Goal: Transaction & Acquisition: Purchase product/service

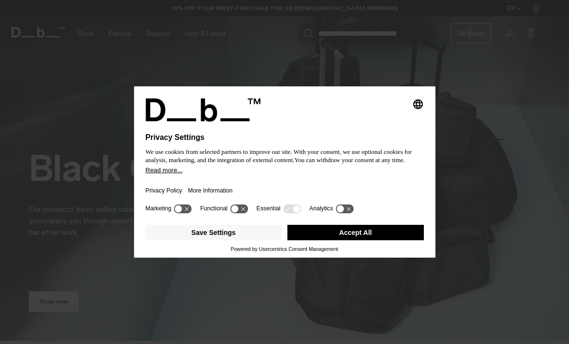
click at [396, 232] on button "Accept All" at bounding box center [355, 232] width 136 height 15
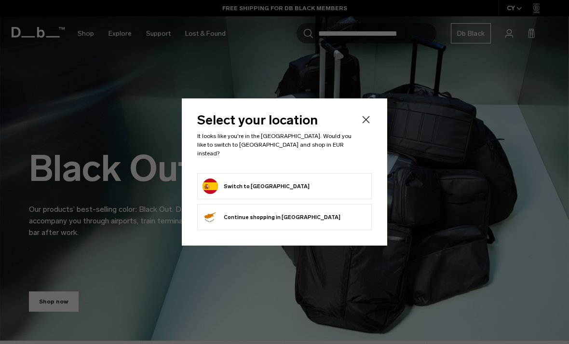
click at [356, 178] on form "Switch to Spain" at bounding box center [285, 185] width 164 height 15
click at [364, 179] on form "Switch to Spain" at bounding box center [285, 185] width 164 height 15
click at [304, 183] on form "Switch to Spain" at bounding box center [285, 185] width 164 height 15
click at [283, 189] on form "Switch to Spain" at bounding box center [285, 185] width 164 height 15
click at [258, 178] on button "Switch to Spain" at bounding box center [256, 185] width 107 height 15
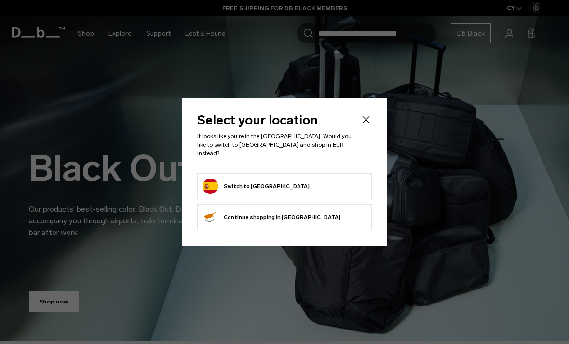
click at [0, 51] on div at bounding box center [284, 172] width 569 height 344
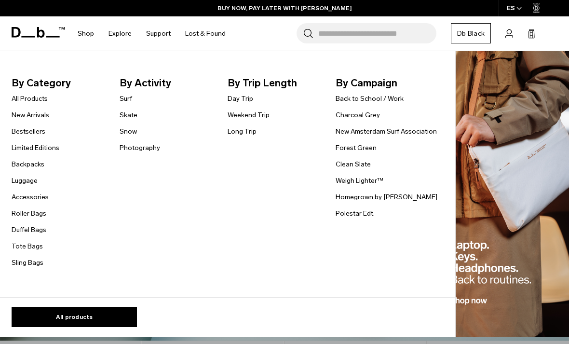
click at [25, 99] on link "All Products" at bounding box center [30, 99] width 36 height 10
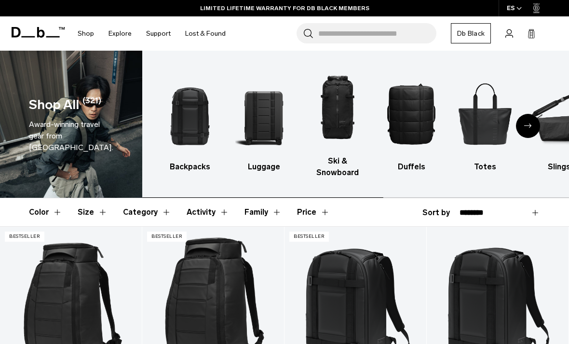
click at [195, 108] on img "1 / 10" at bounding box center [190, 113] width 57 height 85
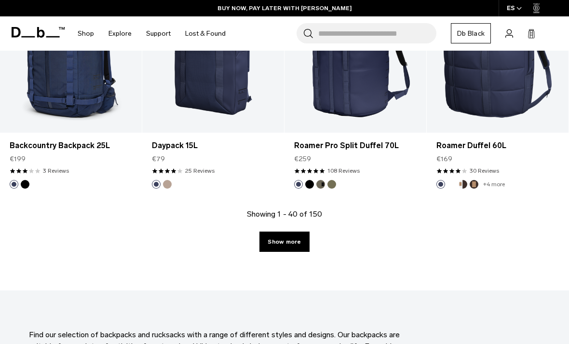
scroll to position [2327, 0]
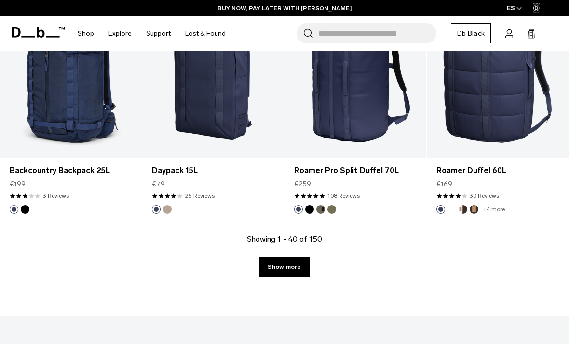
click at [289, 259] on link "Show more" at bounding box center [284, 267] width 50 height 20
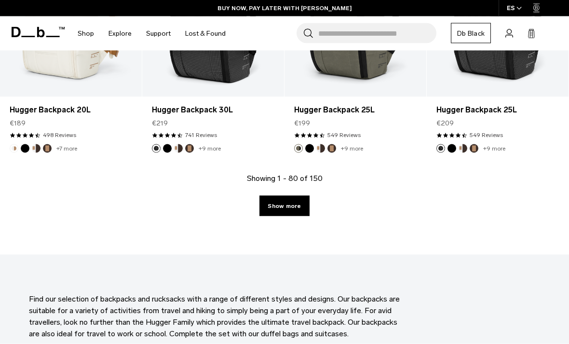
scroll to position [4721, 0]
click at [298, 197] on link "Show more" at bounding box center [284, 205] width 50 height 20
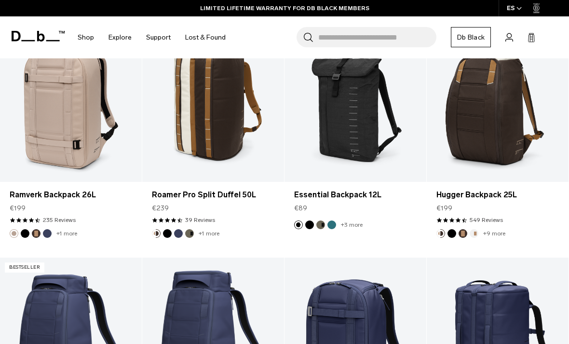
scroll to position [1828, 0]
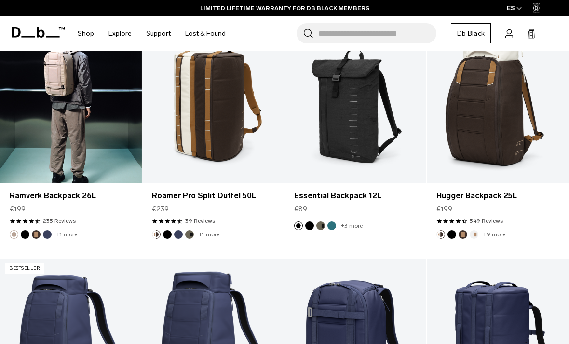
click at [101, 115] on link "Ramverk Backpack 26L" at bounding box center [71, 104] width 142 height 158
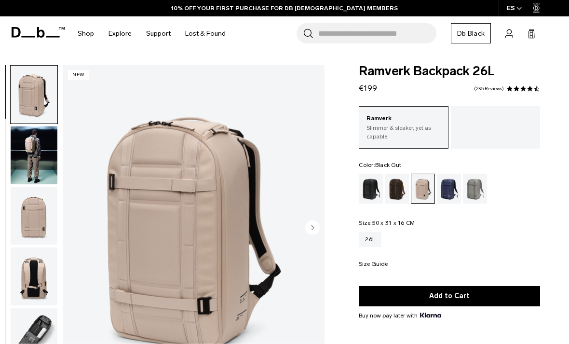
click at [370, 193] on div "Black Out" at bounding box center [371, 189] width 25 height 30
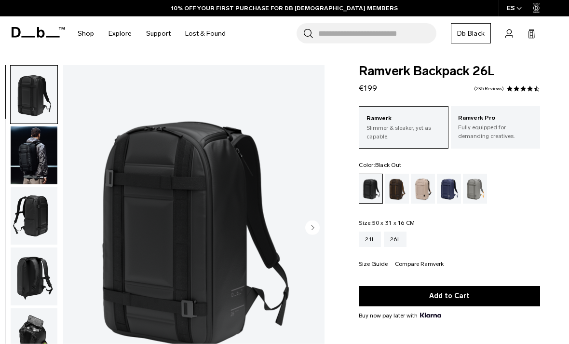
click at [34, 156] on img "button" at bounding box center [34, 155] width 47 height 58
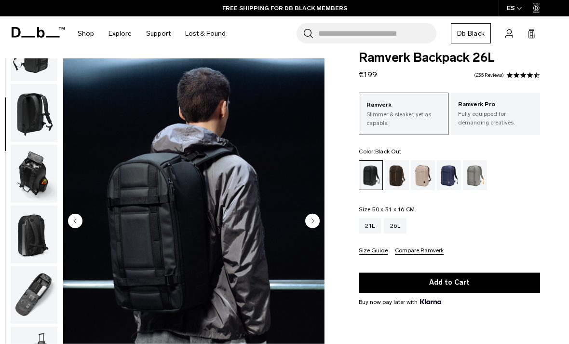
scroll to position [16, 0]
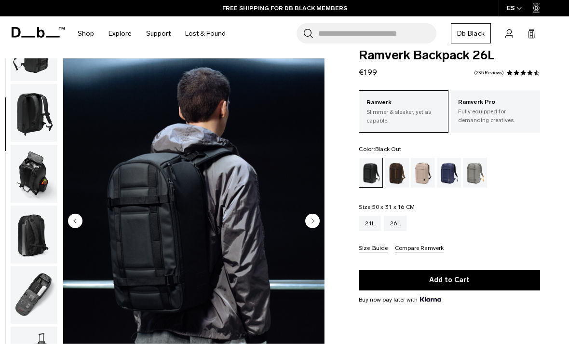
click at [302, 218] on img "2 / 8" at bounding box center [193, 221] width 261 height 327
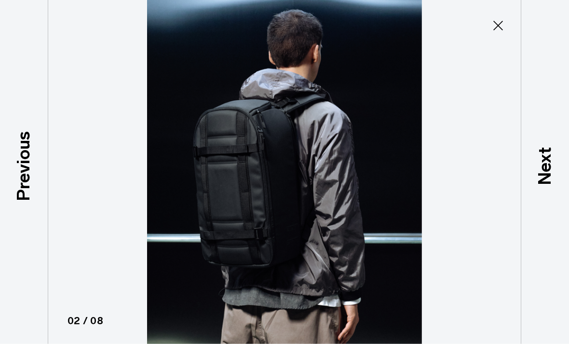
click at [302, 218] on img at bounding box center [285, 172] width 434 height 344
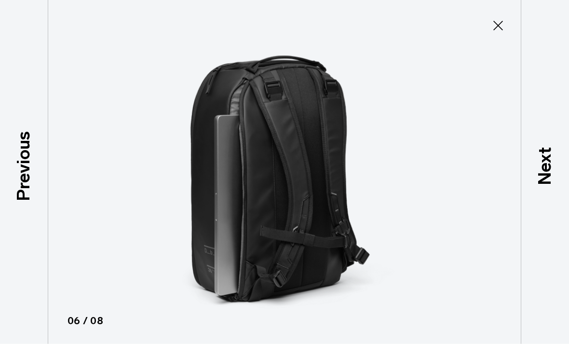
click at [83, 341] on img at bounding box center [285, 172] width 434 height 344
